Goal: Information Seeking & Learning: Find specific fact

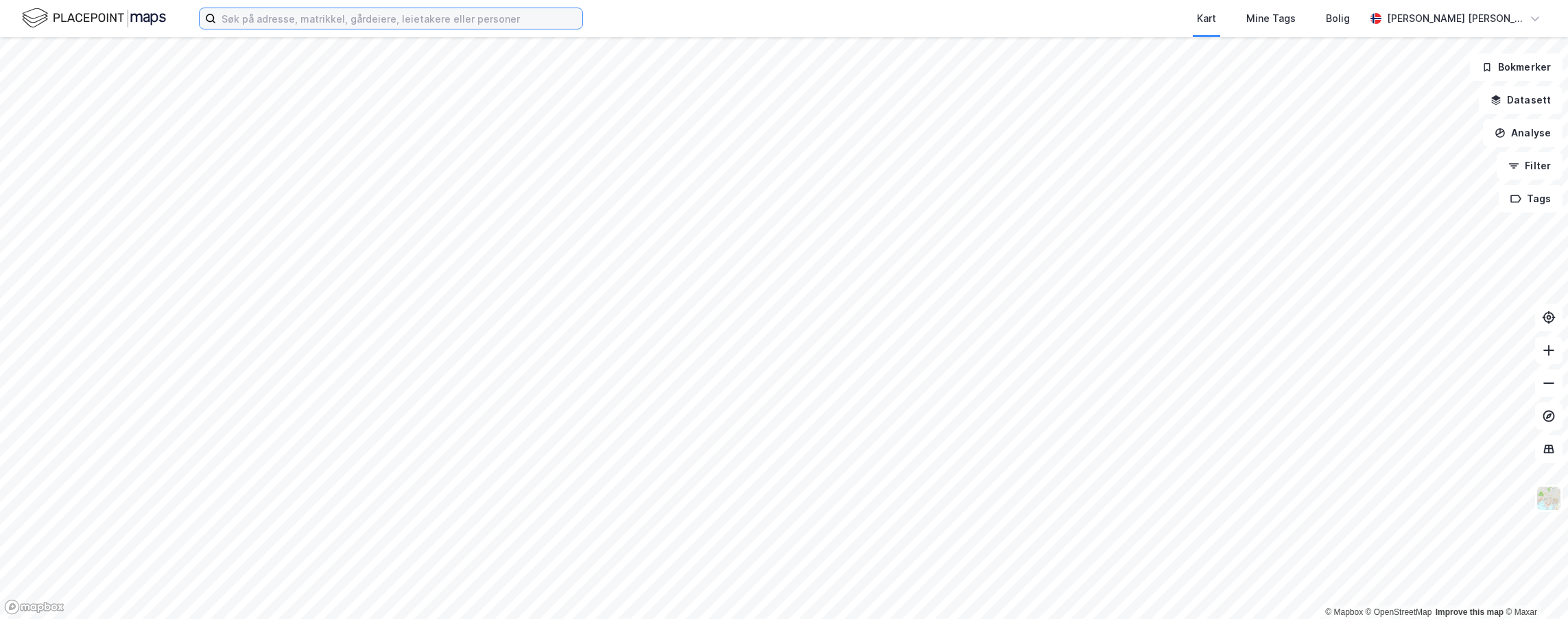
click at [452, 24] on input at bounding box center [399, 19] width 366 height 21
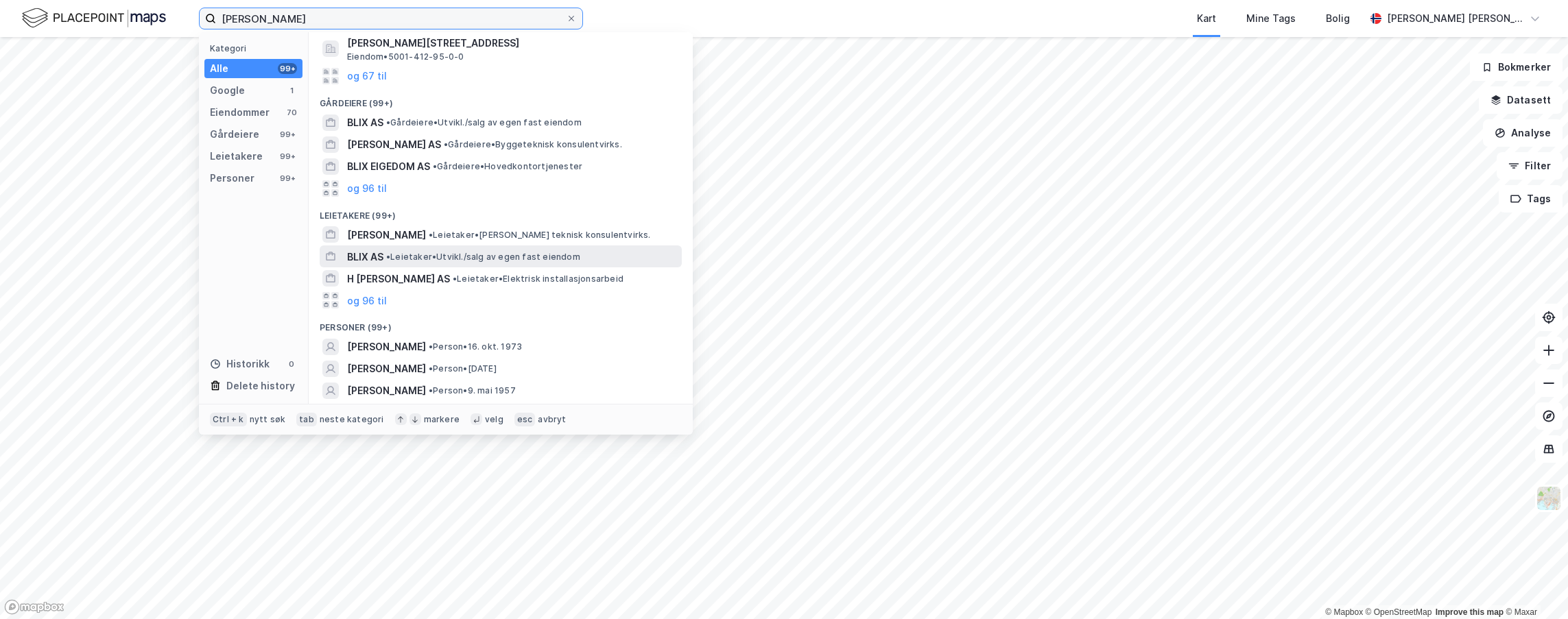
scroll to position [157, 0]
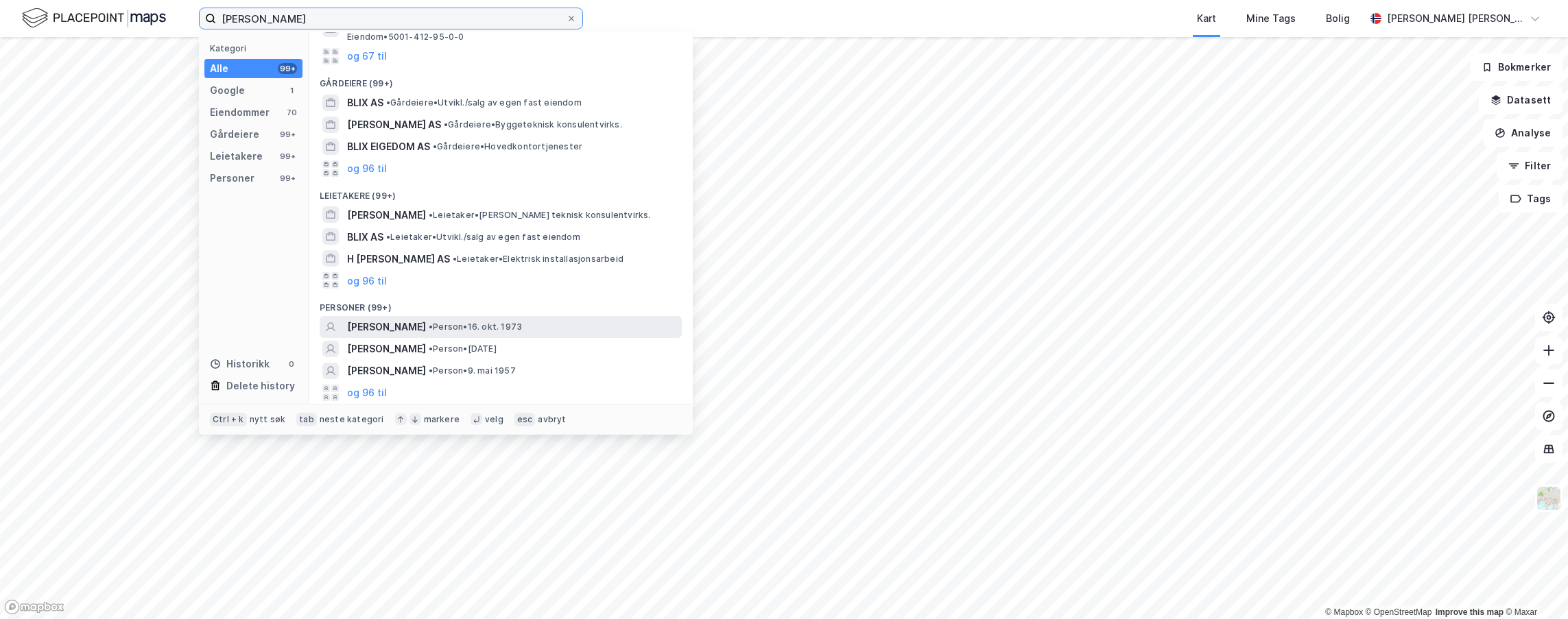
type input "[PERSON_NAME]"
click at [515, 329] on div "[PERSON_NAME] • Person • 16. okt. 1973" at bounding box center [513, 327] width 332 height 16
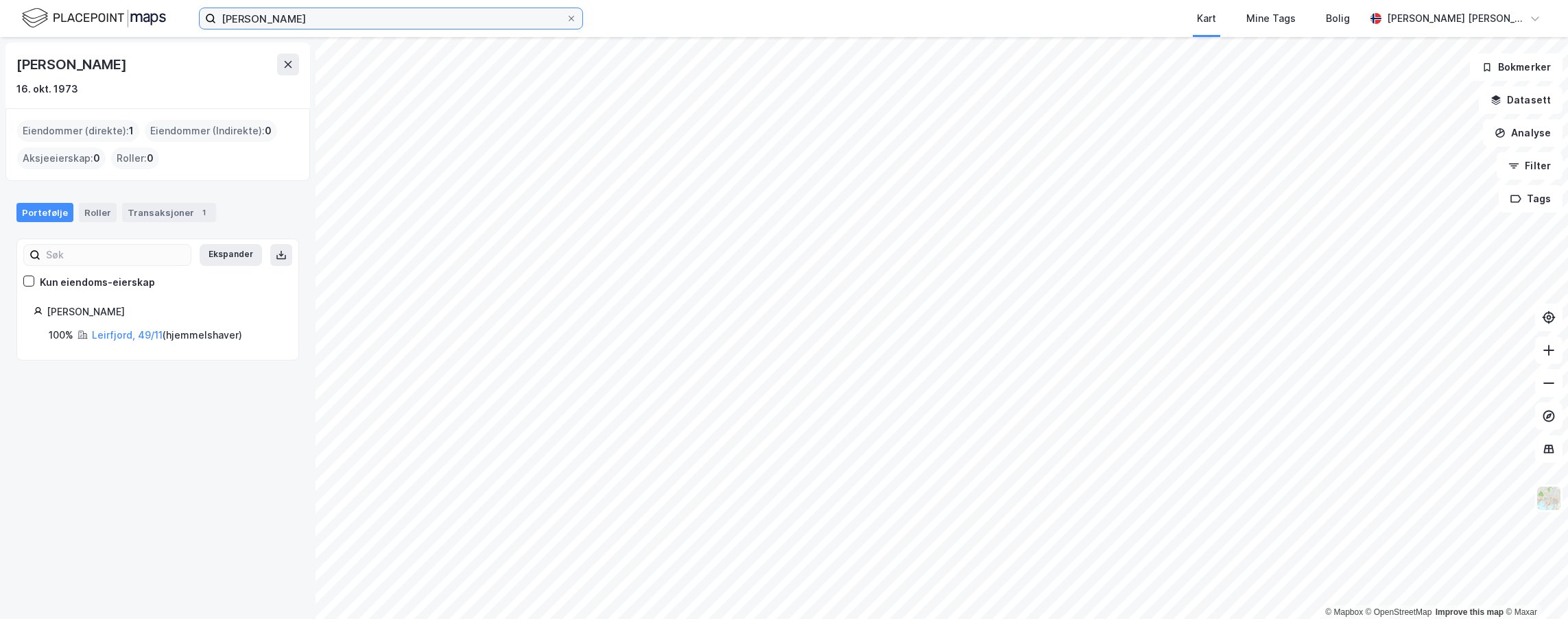
click at [307, 16] on input "[PERSON_NAME]" at bounding box center [390, 19] width 350 height 21
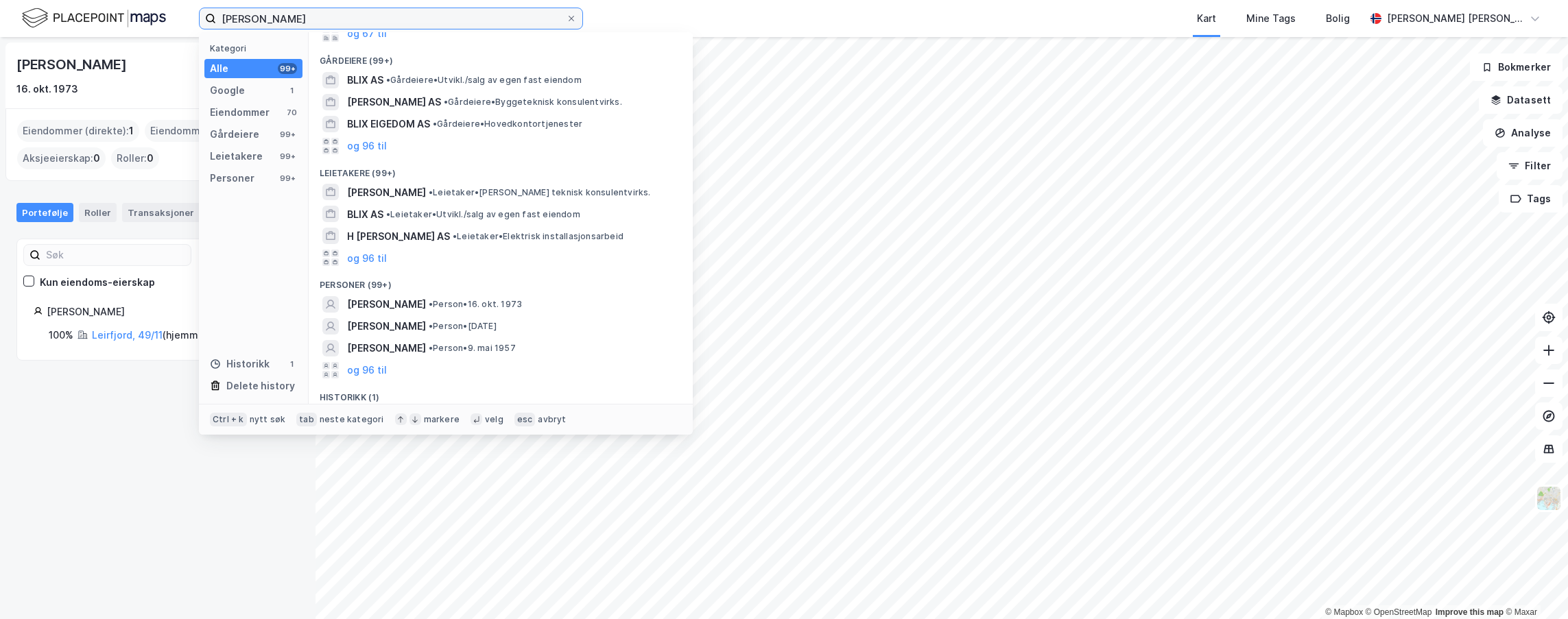
scroll to position [204, 0]
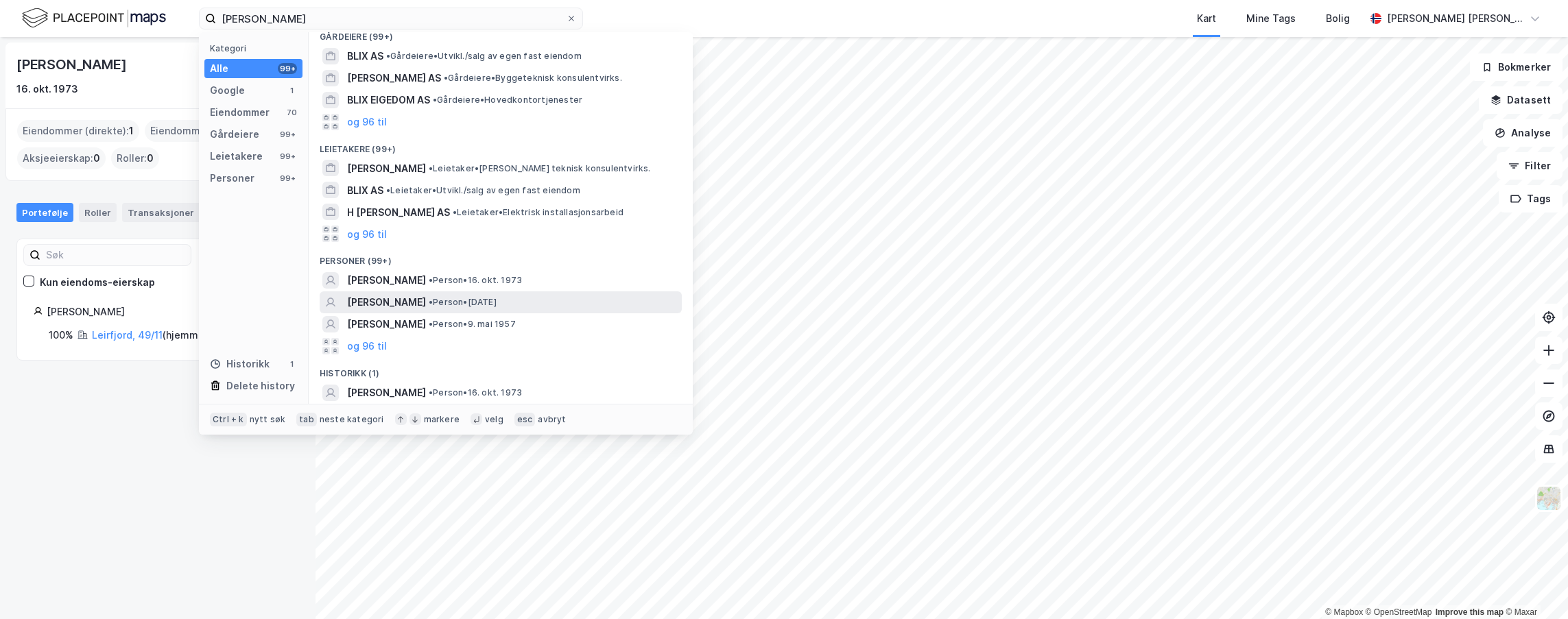
click at [432, 305] on span "• Person • [DATE]" at bounding box center [462, 302] width 68 height 11
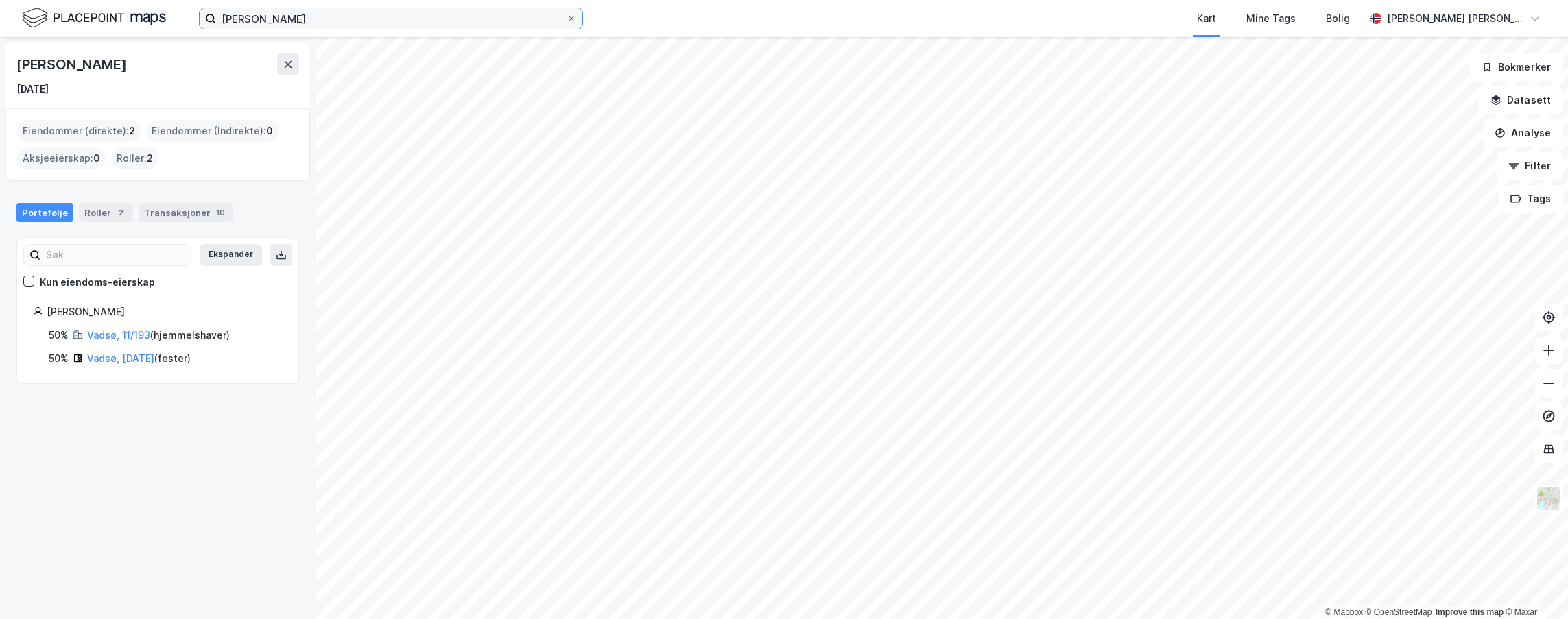
click at [338, 22] on input "[PERSON_NAME]" at bounding box center [390, 19] width 350 height 21
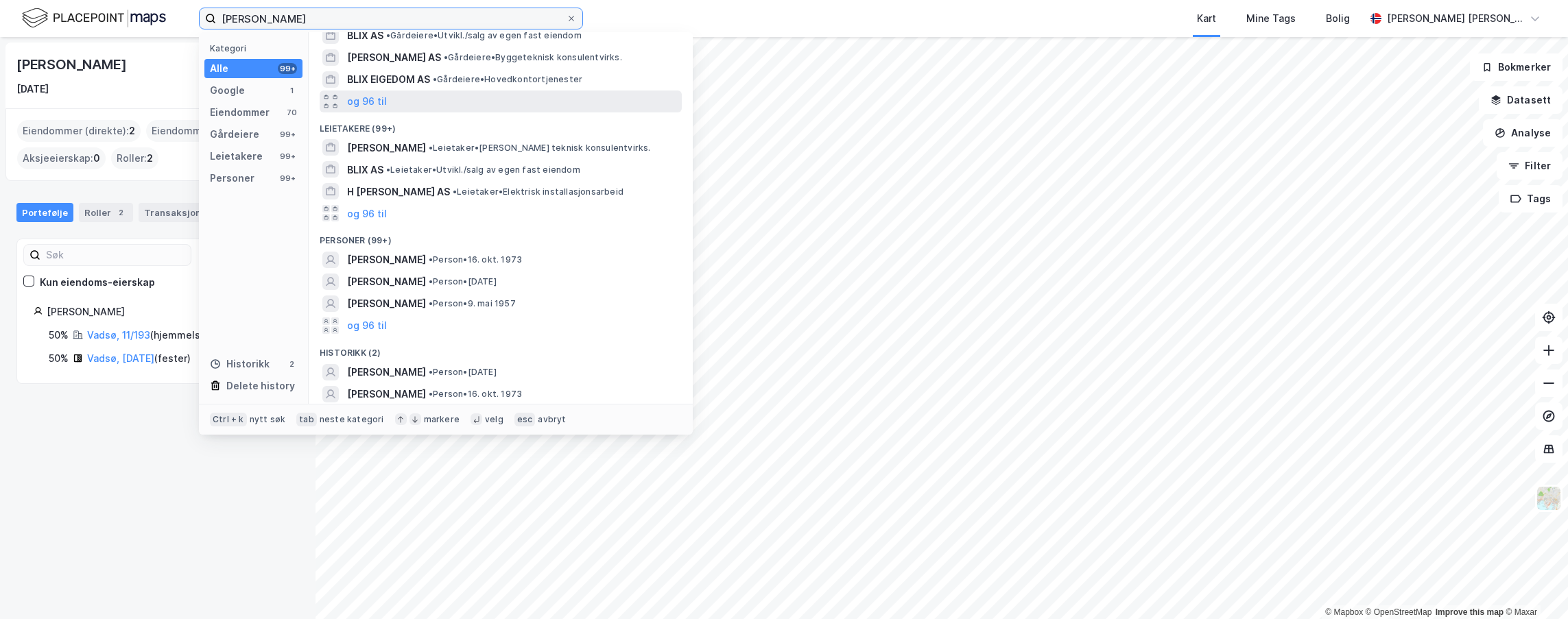
scroll to position [225, 0]
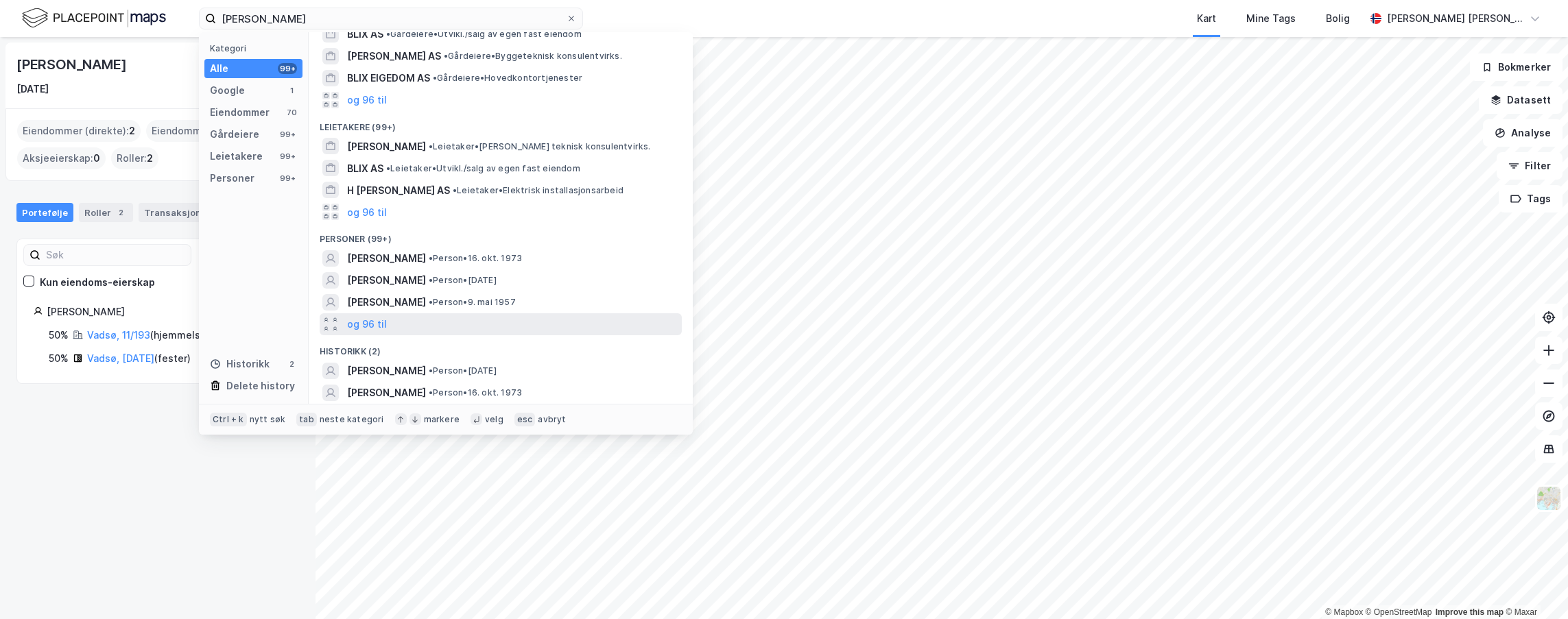
click at [391, 321] on div "og 96 til" at bounding box center [501, 324] width 362 height 22
click at [507, 322] on span "• Person • 30. juni 1975" at bounding box center [474, 324] width 92 height 11
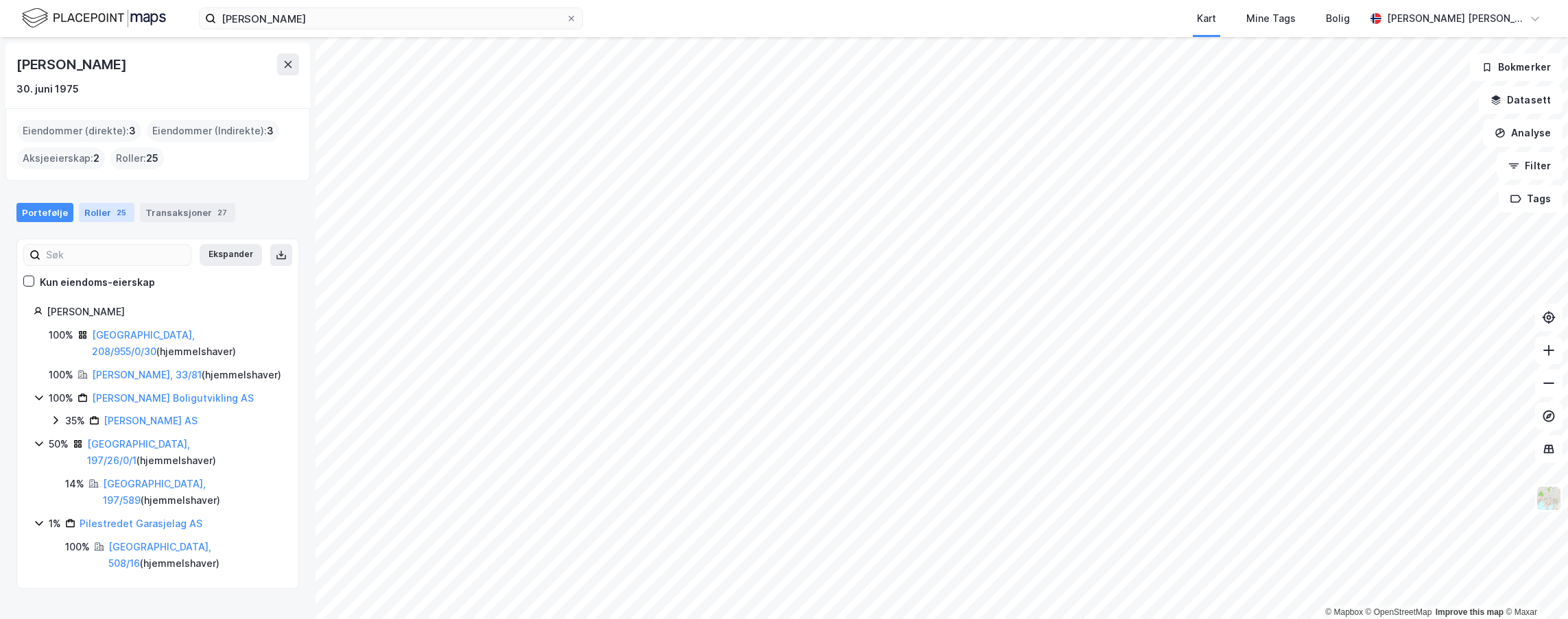
click at [101, 210] on div "Roller 25" at bounding box center [107, 212] width 56 height 19
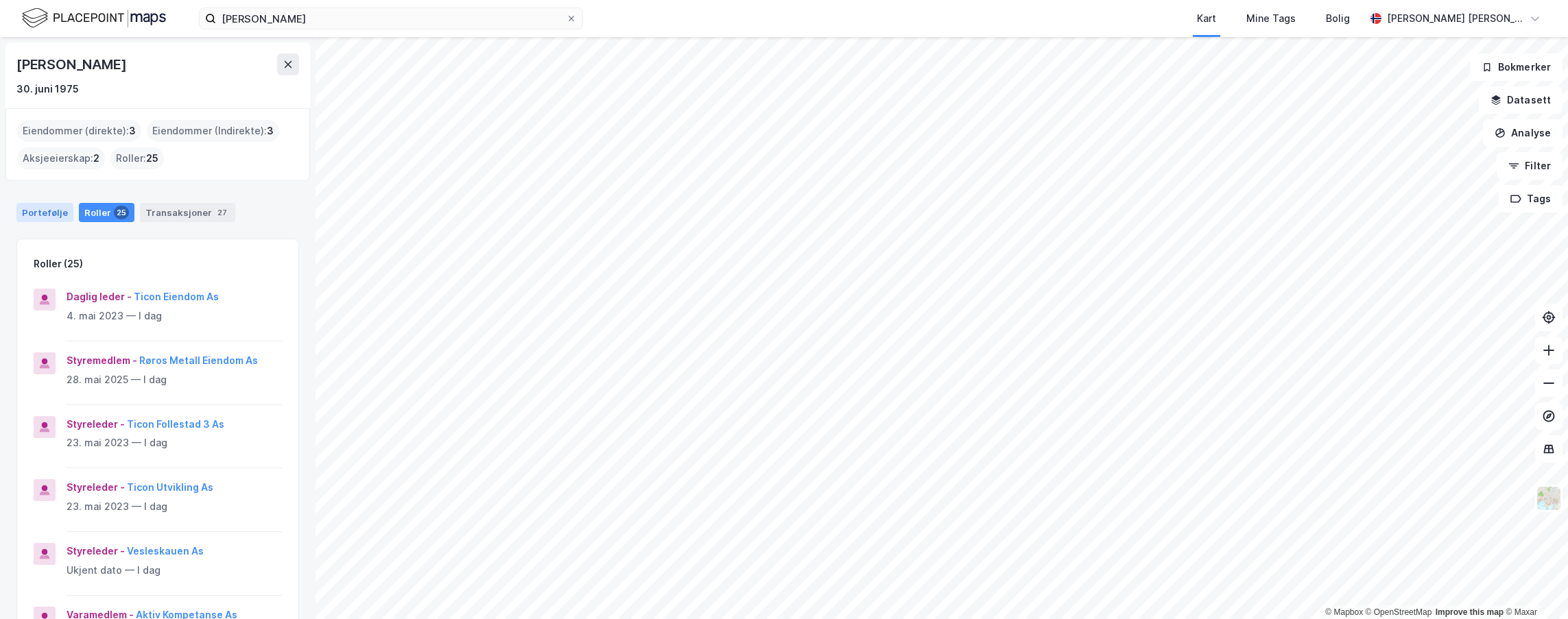
click at [49, 214] on div "Portefølje" at bounding box center [45, 212] width 57 height 19
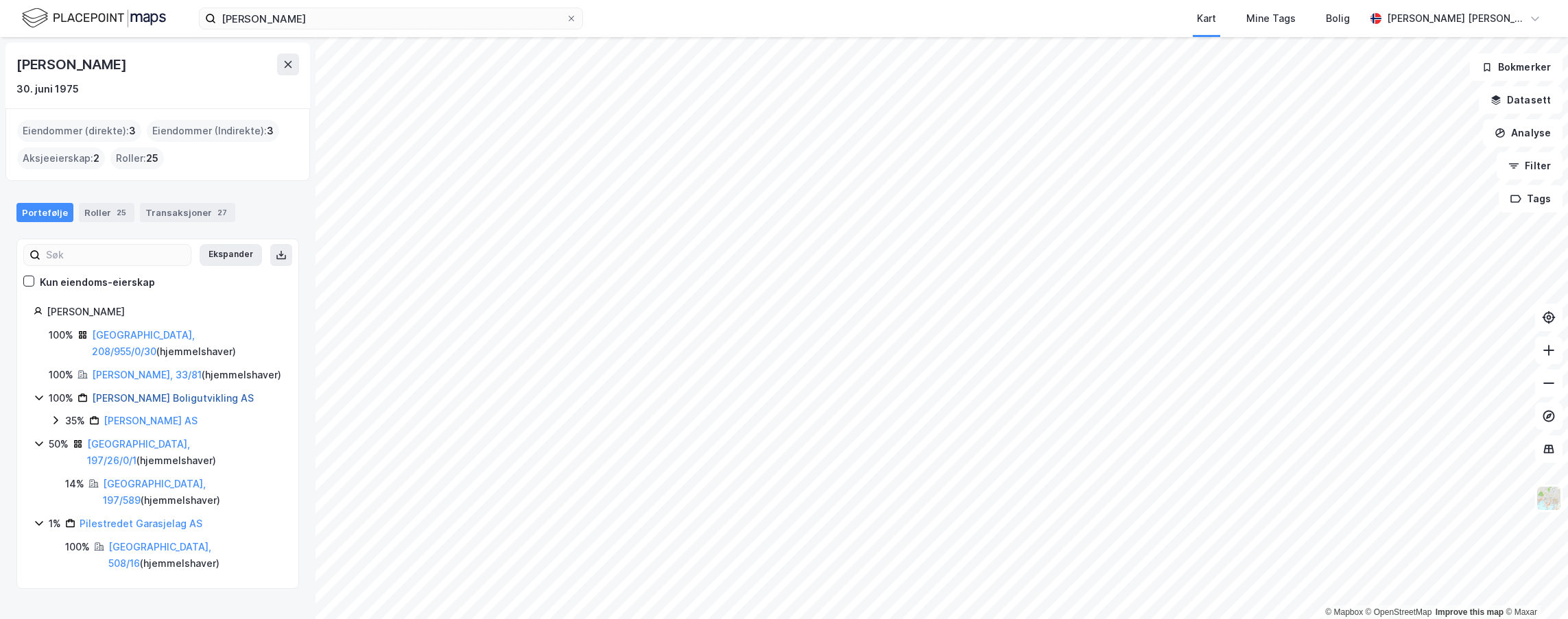
click at [123, 392] on link "[PERSON_NAME] Boligutvikling AS" at bounding box center [173, 398] width 162 height 12
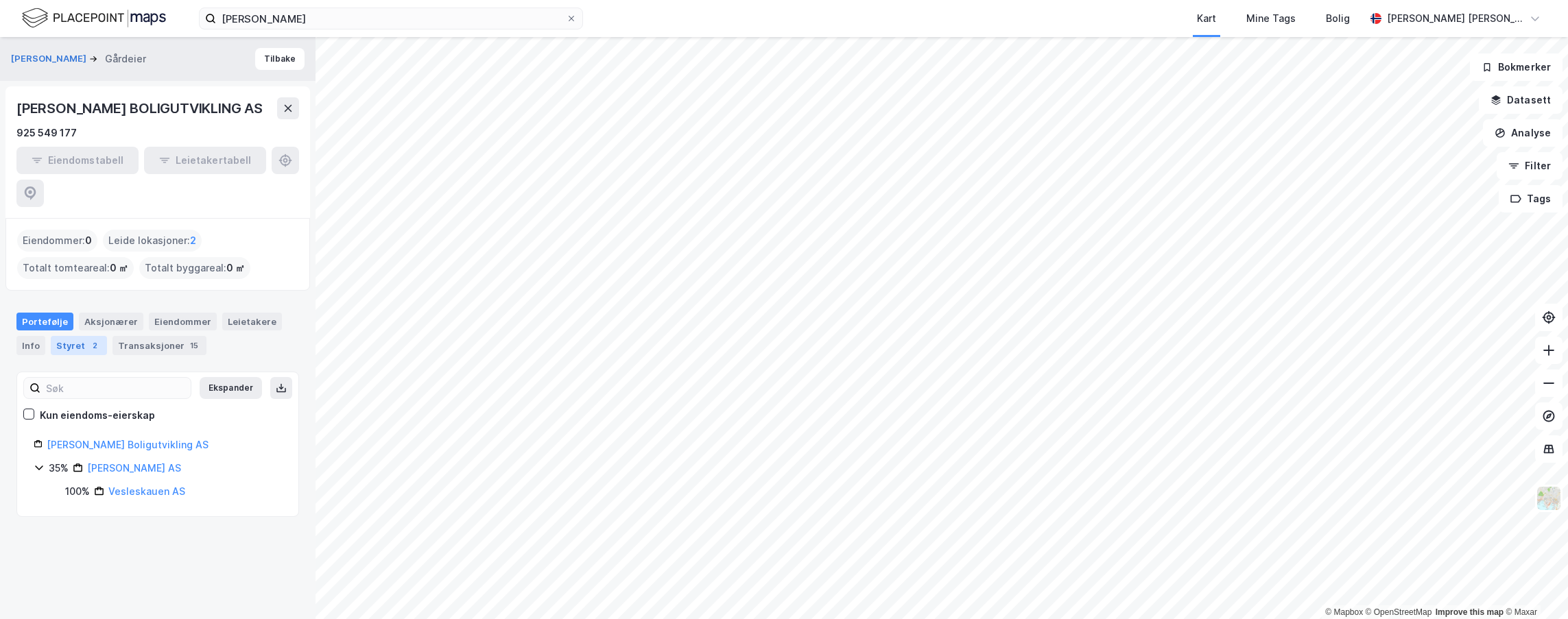
click at [65, 336] on div "Styret 2" at bounding box center [78, 346] width 56 height 19
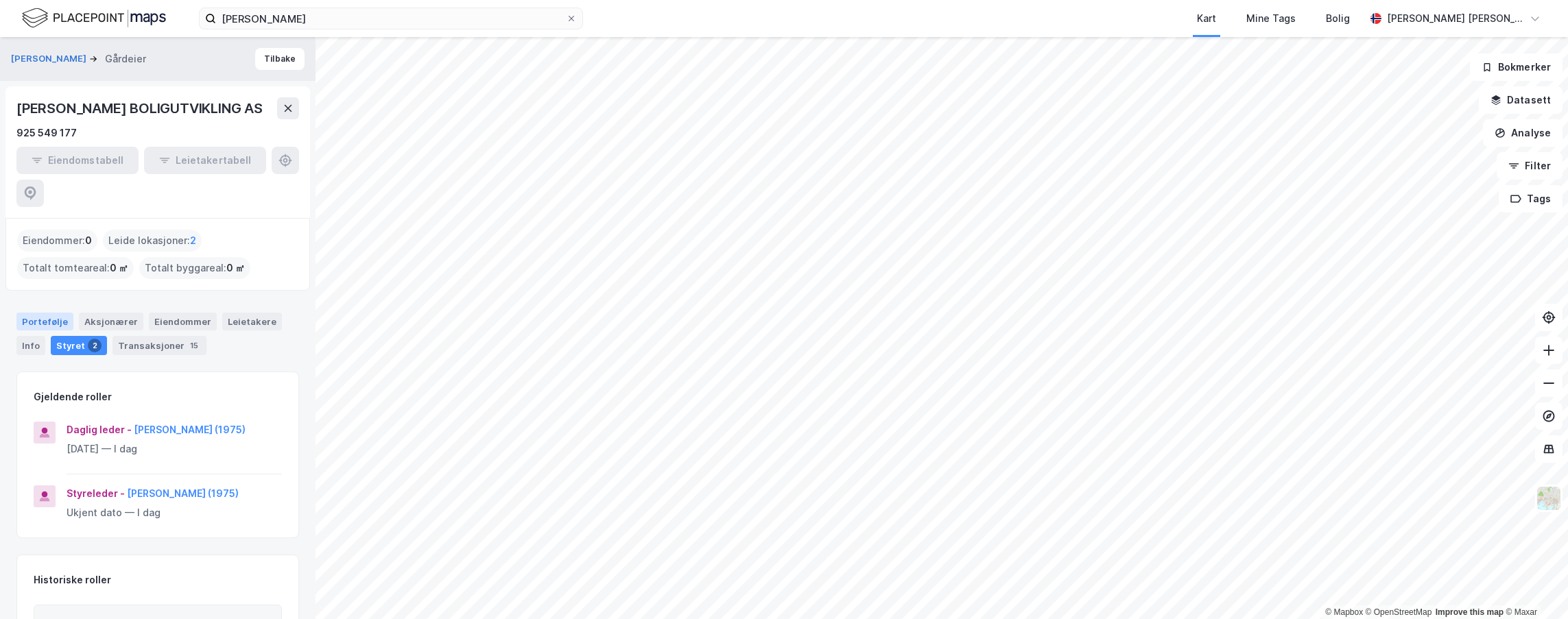
click at [50, 313] on div "Portefølje" at bounding box center [45, 322] width 57 height 18
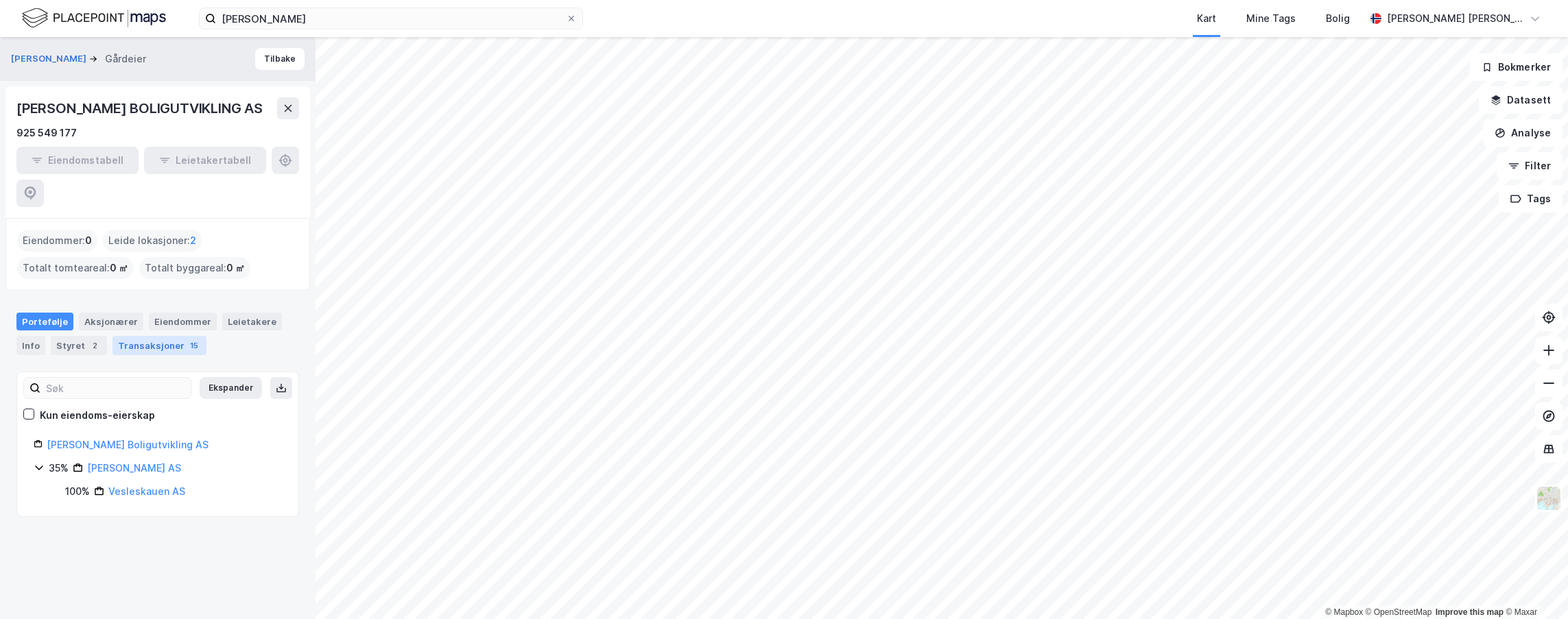
click at [138, 336] on div "Transaksjoner 15" at bounding box center [159, 346] width 94 height 19
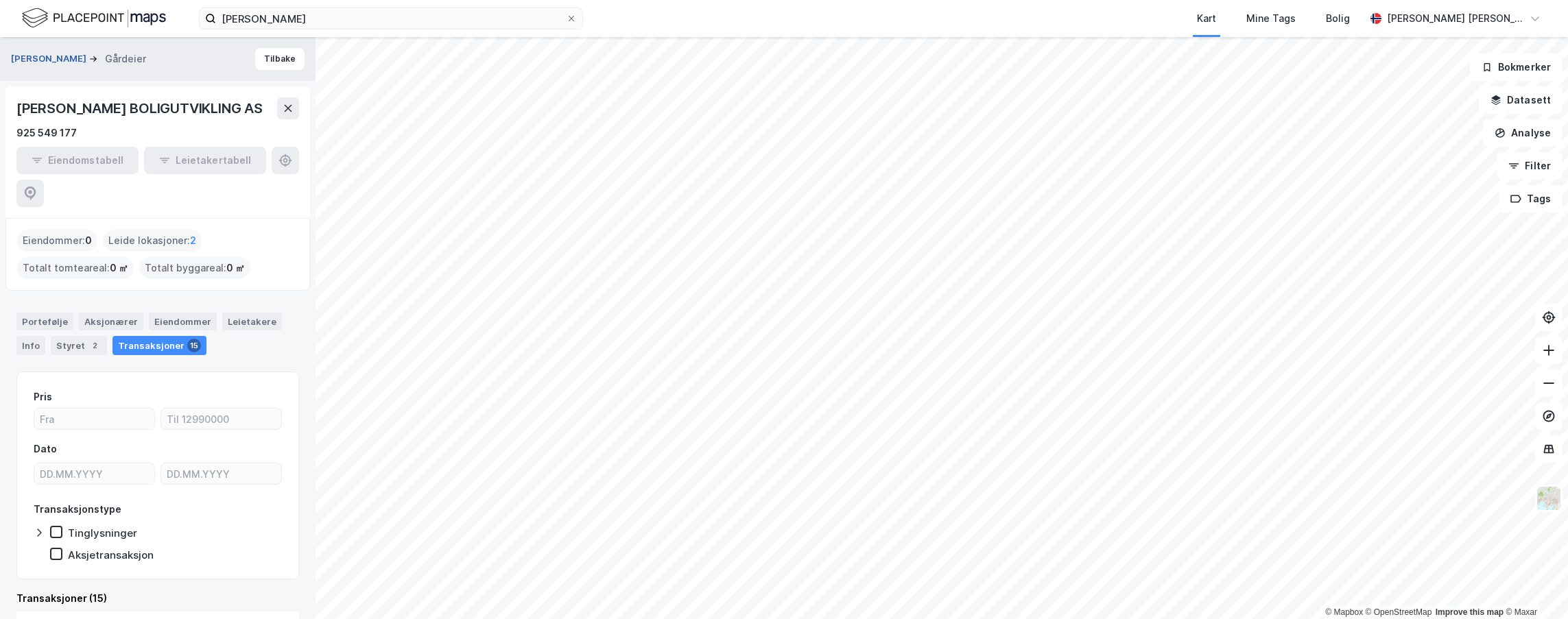
click at [52, 59] on button "[PERSON_NAME]" at bounding box center [50, 59] width 78 height 14
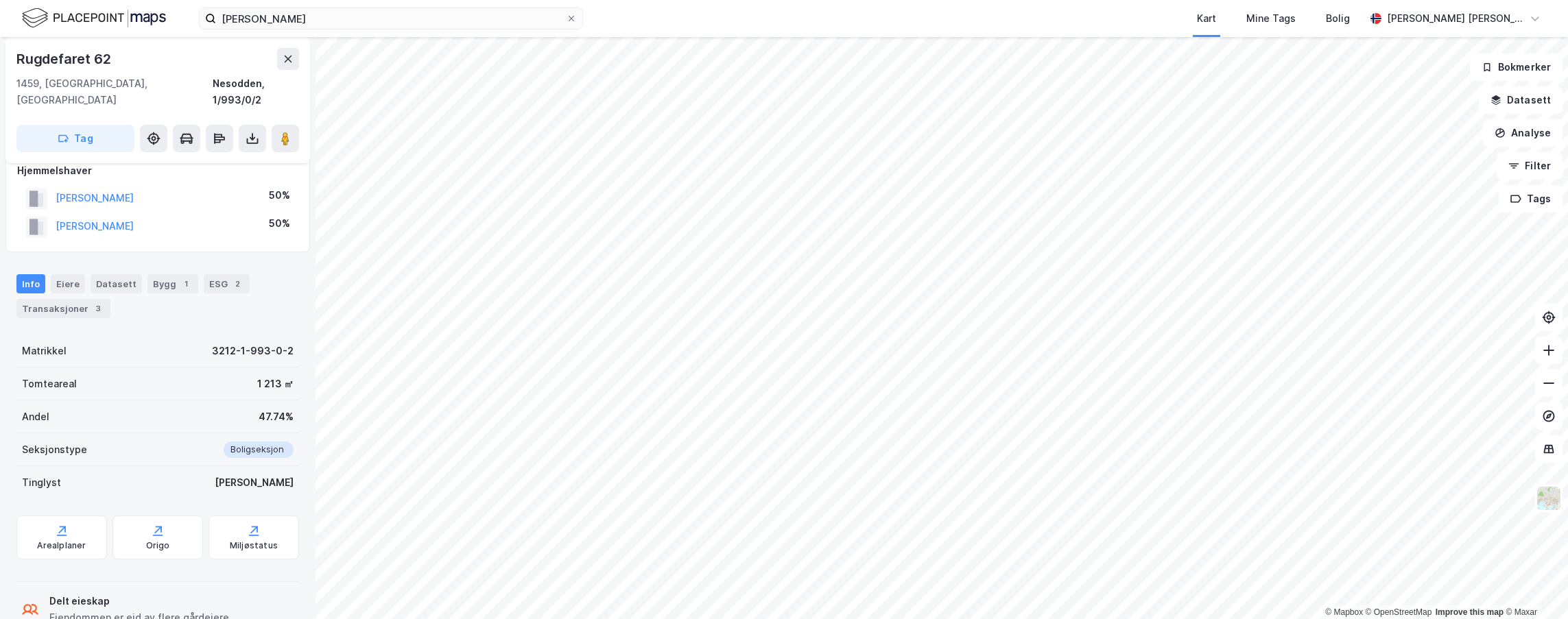
scroll to position [153, 0]
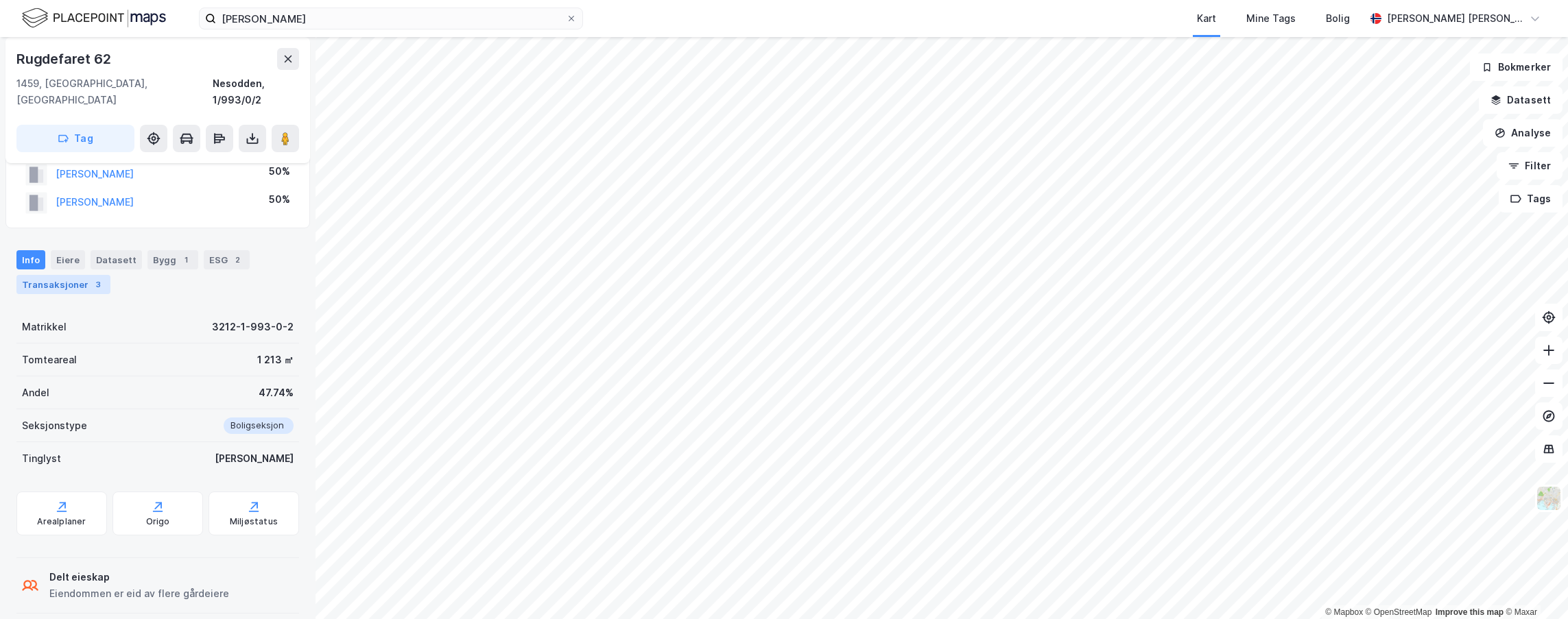
click at [63, 275] on div "Transaksjoner 3" at bounding box center [63, 285] width 94 height 19
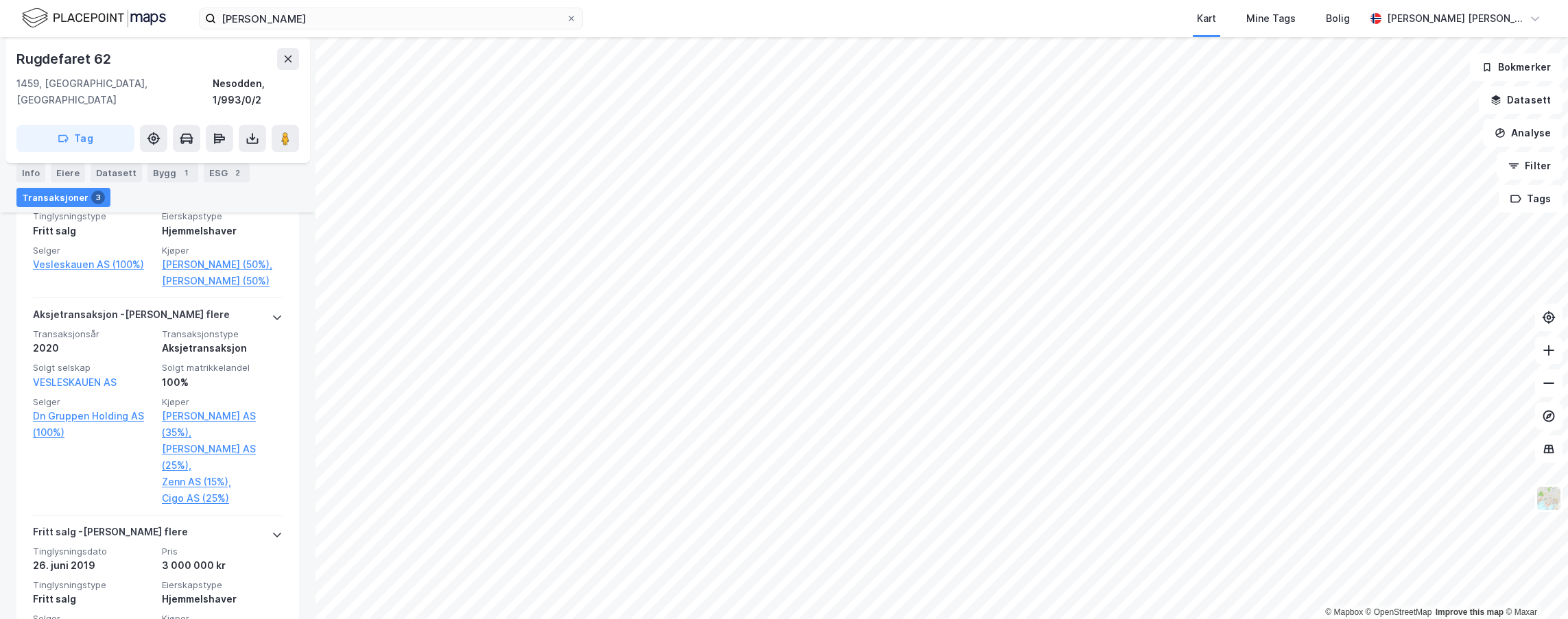
scroll to position [536, 0]
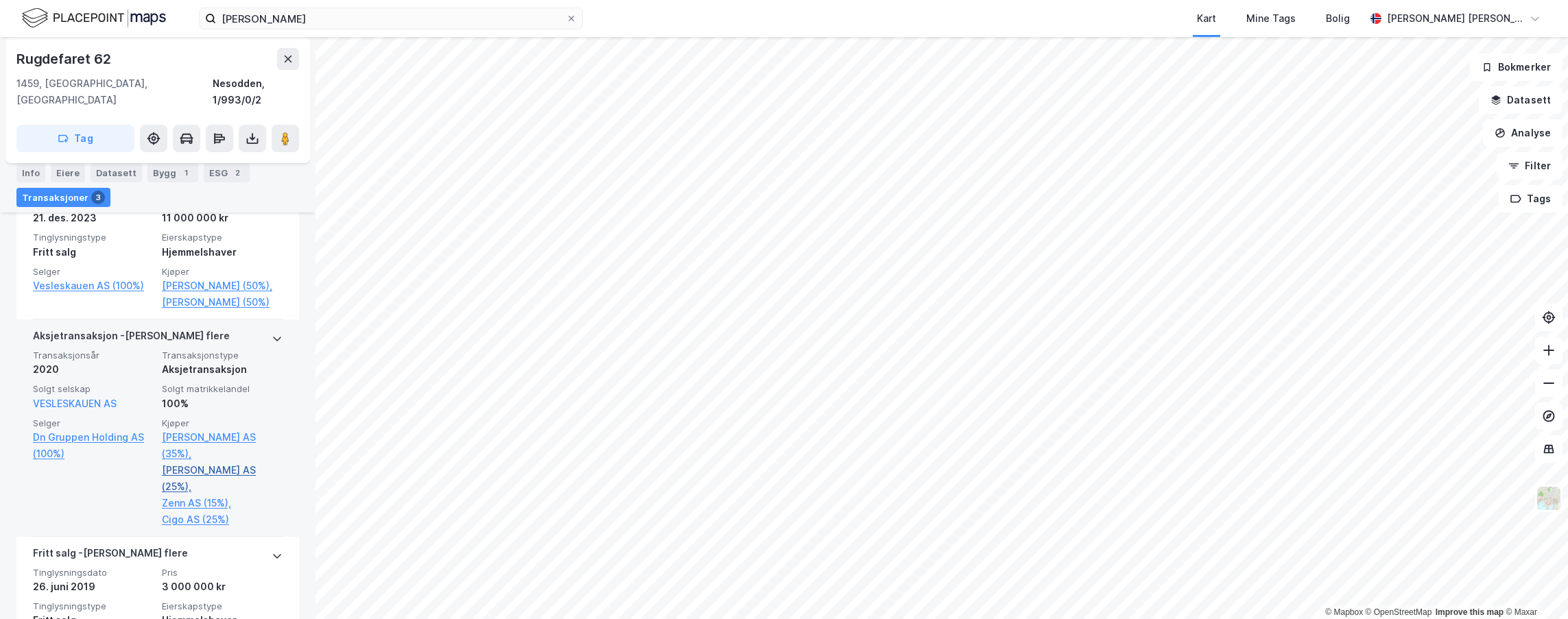
click at [203, 472] on link "[PERSON_NAME] AS (25%)," at bounding box center [222, 478] width 120 height 33
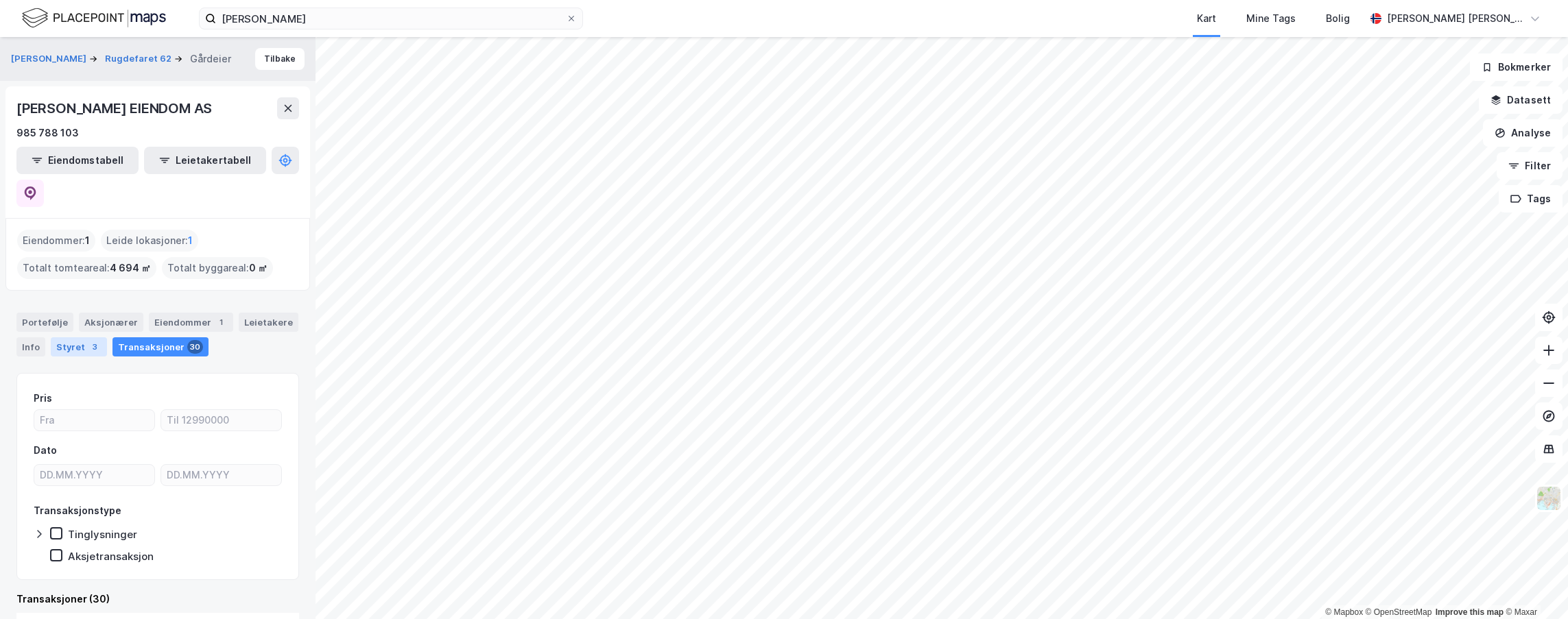
click at [70, 337] on div "Styret 3" at bounding box center [78, 346] width 56 height 19
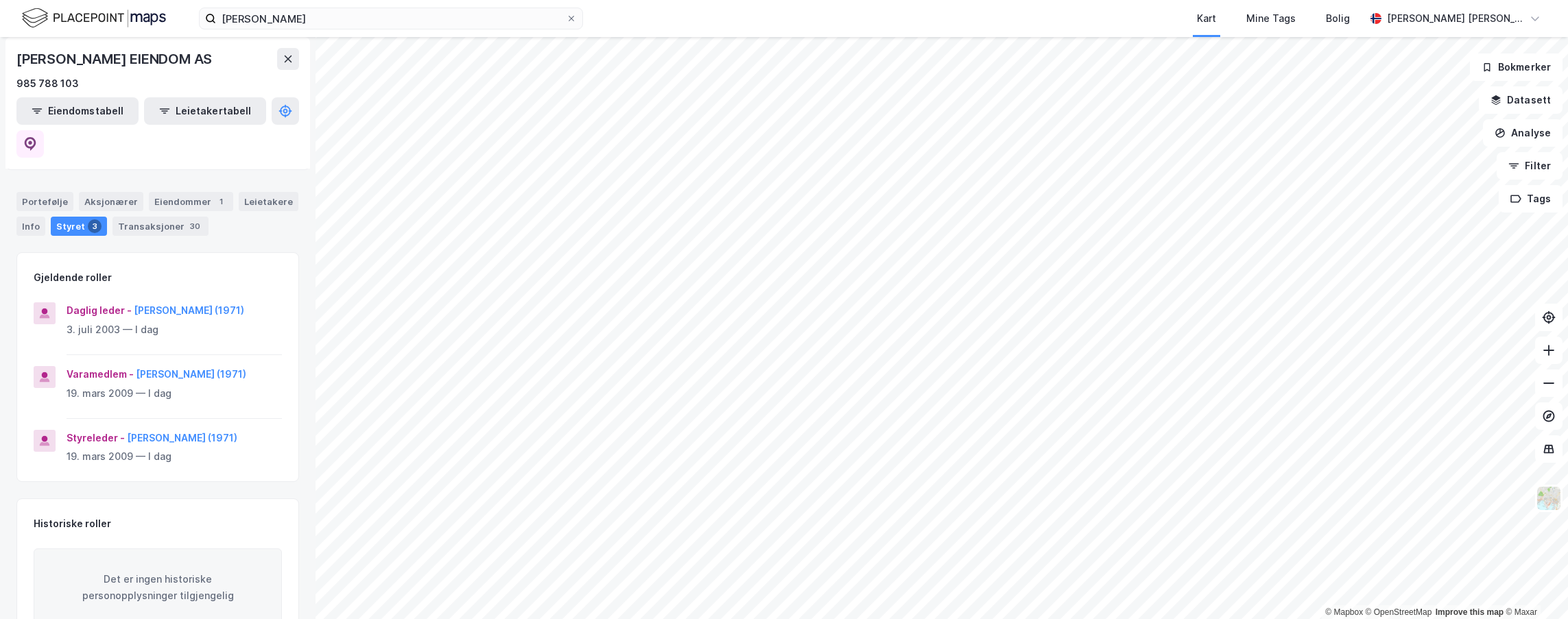
scroll to position [137, 0]
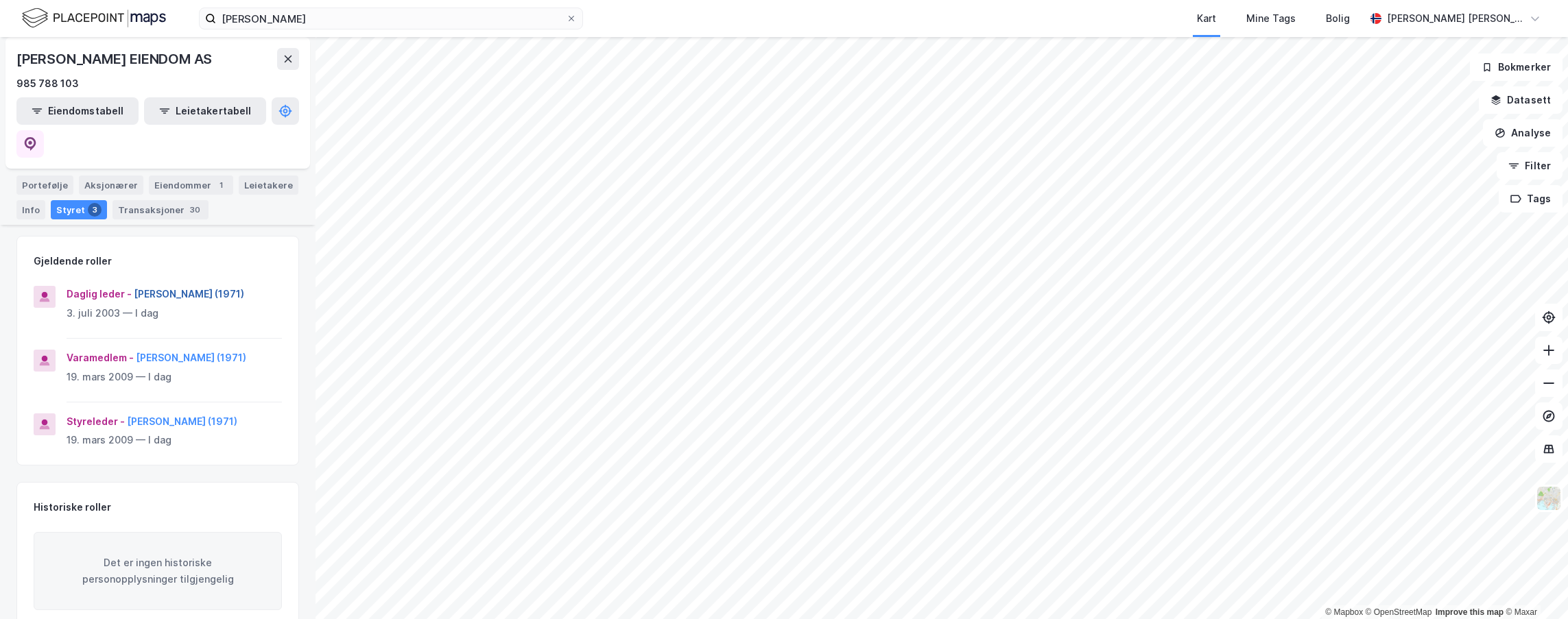
click at [0, 0] on button "[PERSON_NAME] (1971)" at bounding box center [0, 0] width 0 height 0
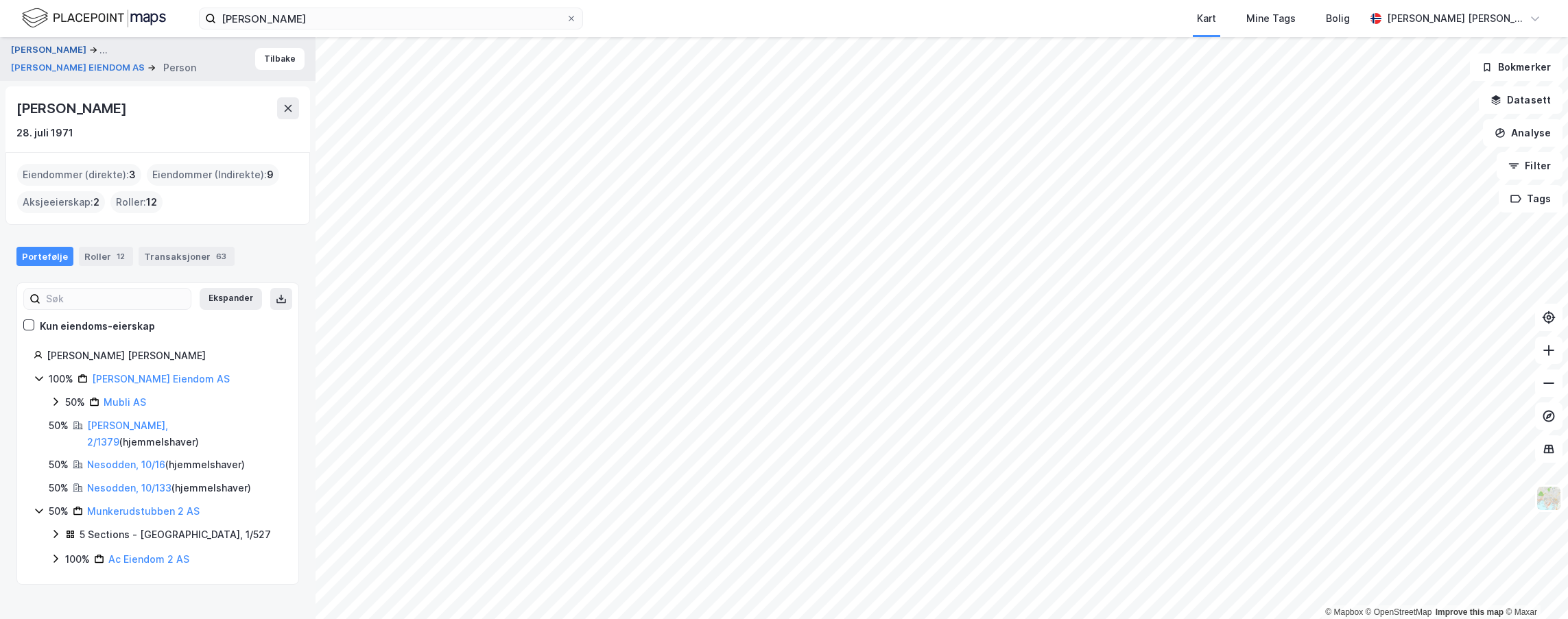
click at [46, 57] on button "[PERSON_NAME]" at bounding box center [50, 50] width 78 height 16
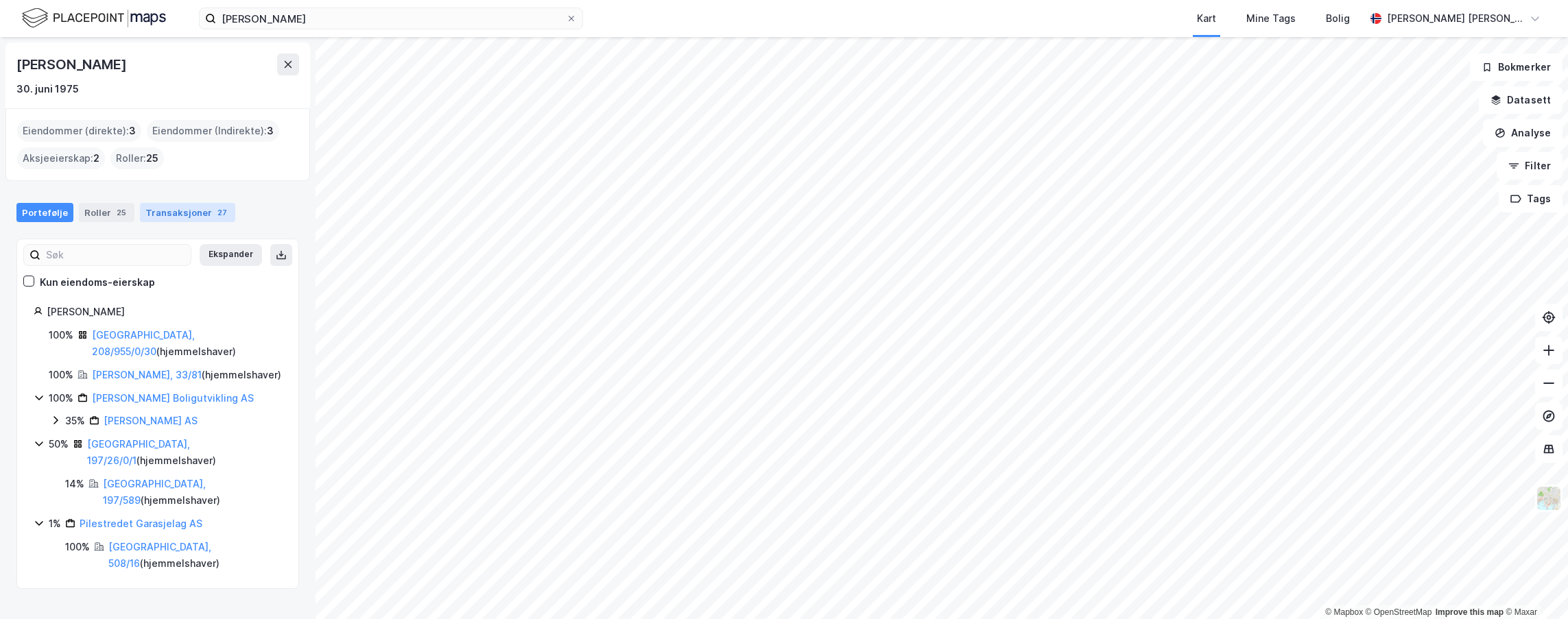
click at [144, 218] on div "Transaksjoner 27" at bounding box center [188, 212] width 95 height 19
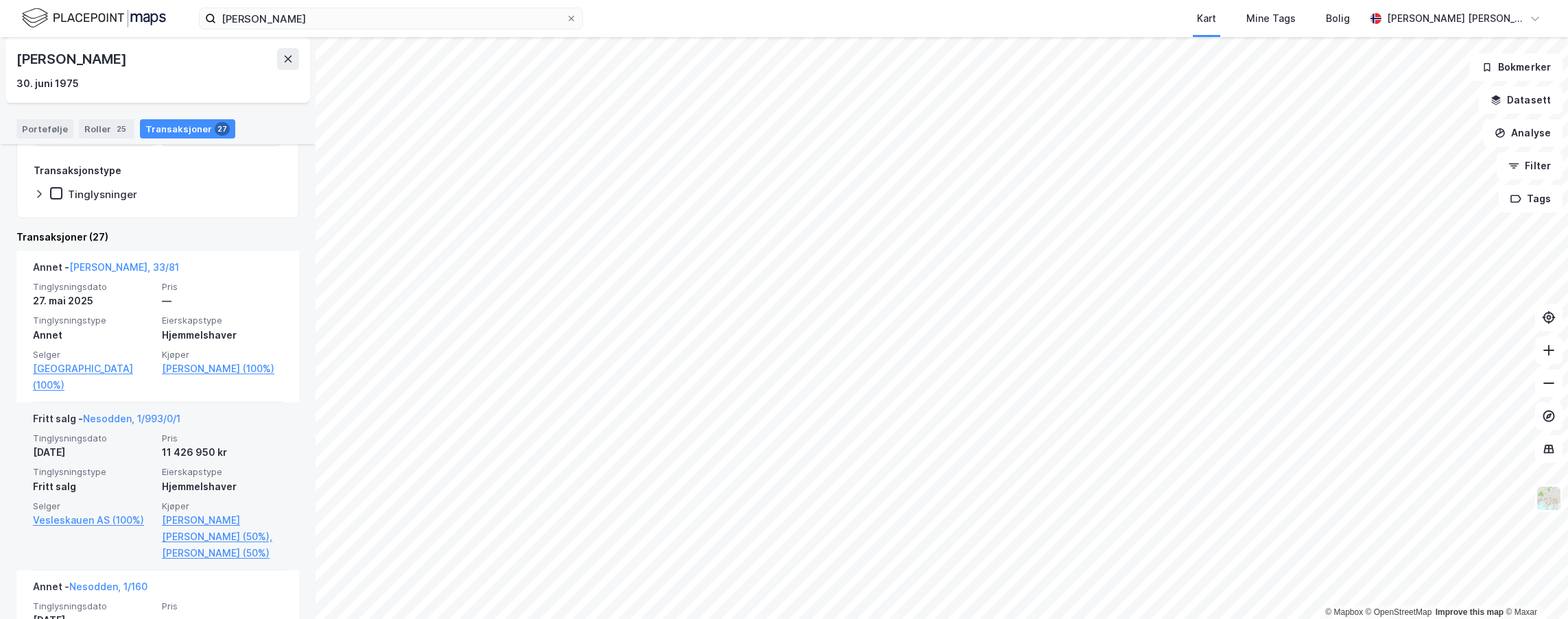
scroll to position [274, 0]
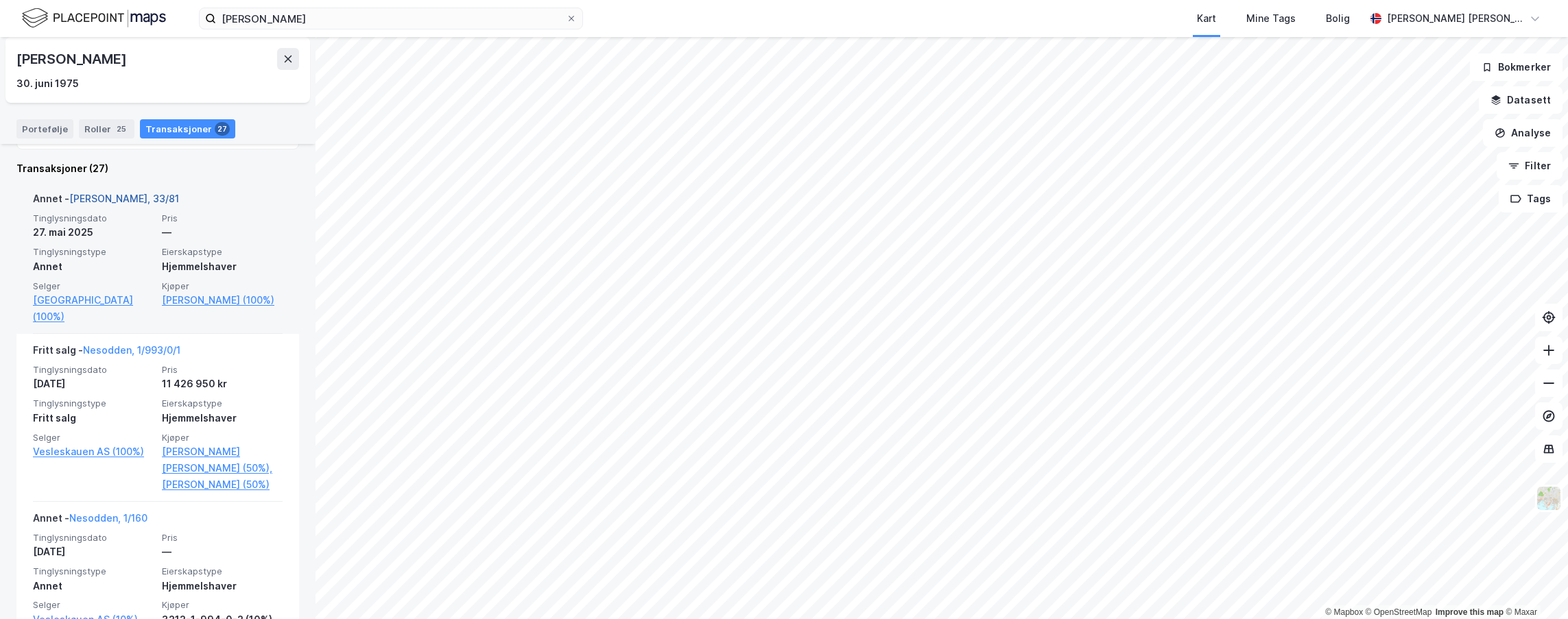
click at [81, 198] on link "[PERSON_NAME], 33/81" at bounding box center [125, 199] width 110 height 12
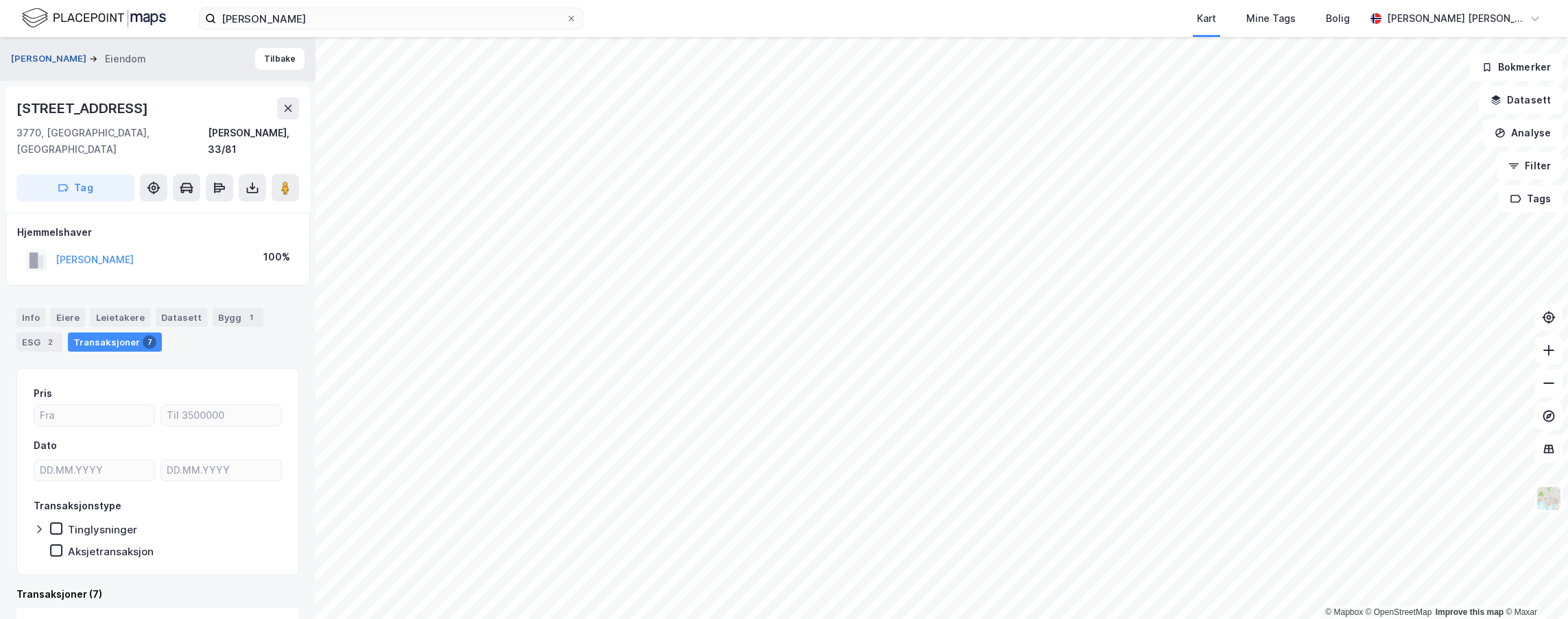
click at [43, 58] on button "[PERSON_NAME]" at bounding box center [50, 59] width 78 height 14
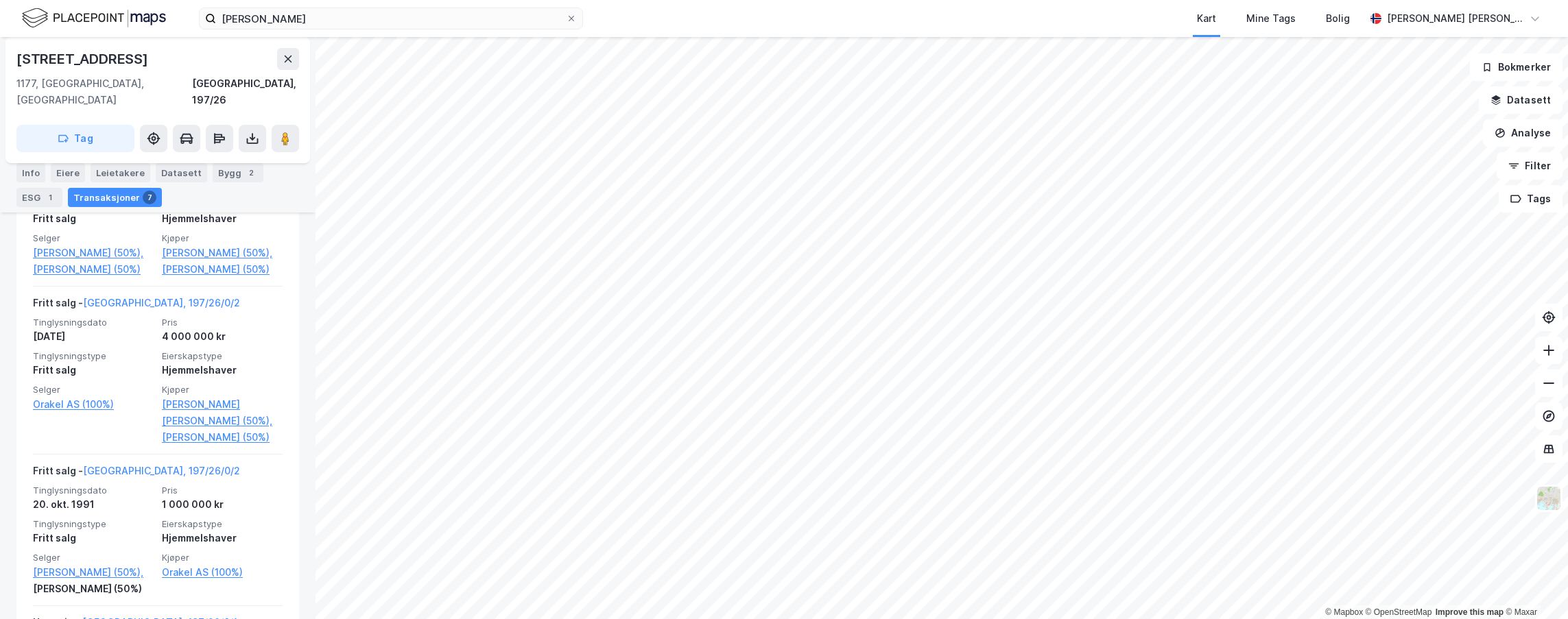
scroll to position [745, 0]
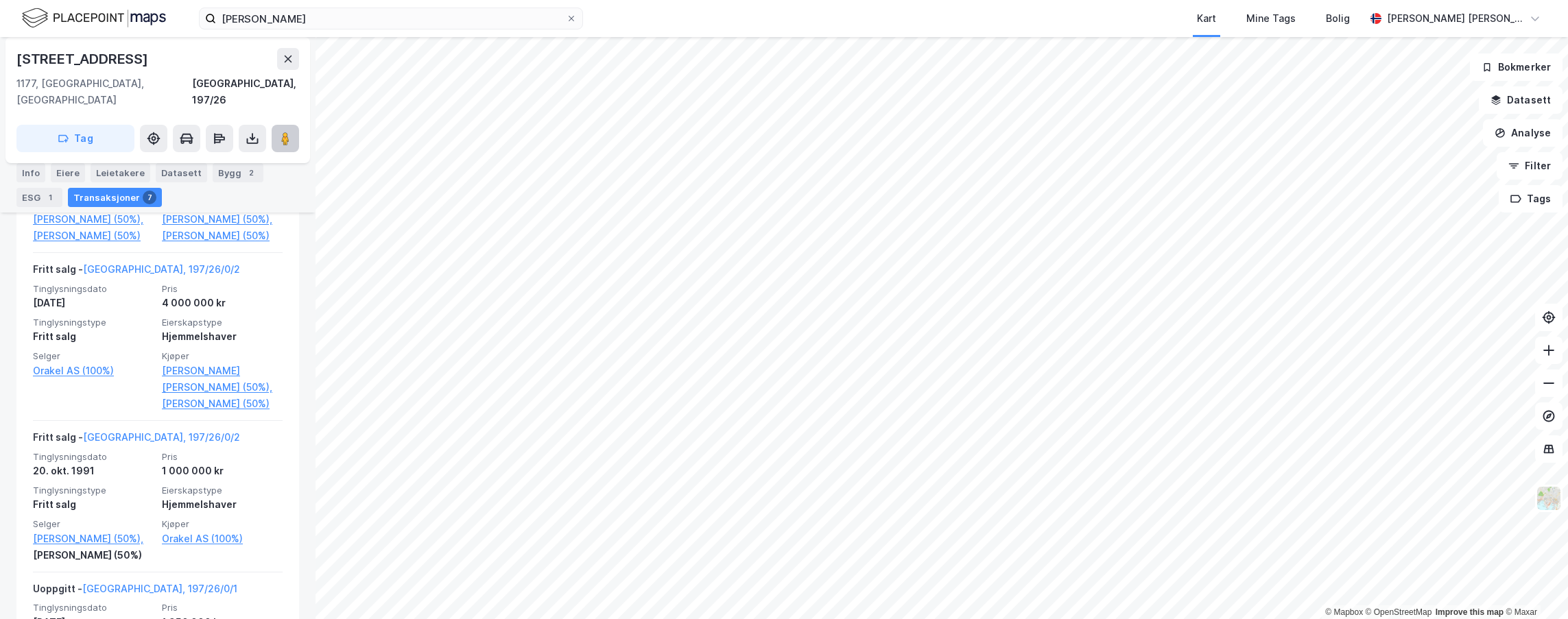
click at [283, 132] on image at bounding box center [286, 138] width 9 height 14
